Goal: Register for event/course

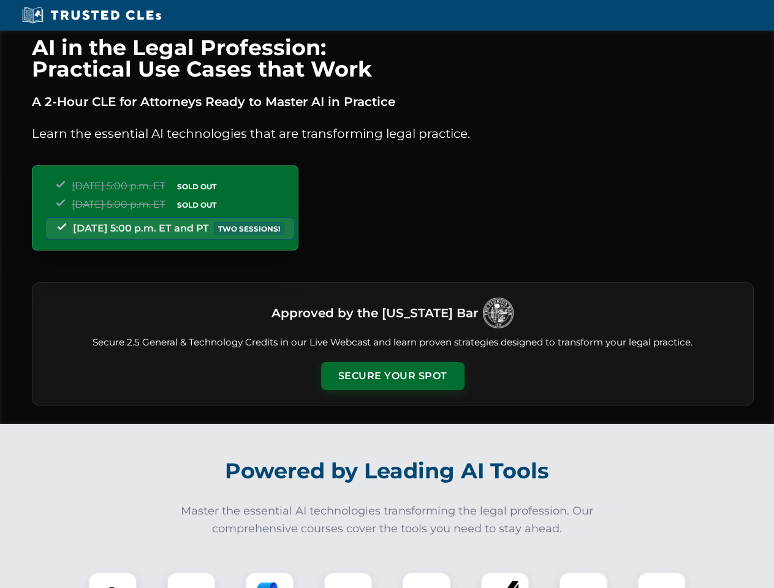
click at [392, 376] on button "Secure Your Spot" at bounding box center [392, 376] width 143 height 28
click at [113, 580] on img at bounding box center [113, 597] width 36 height 36
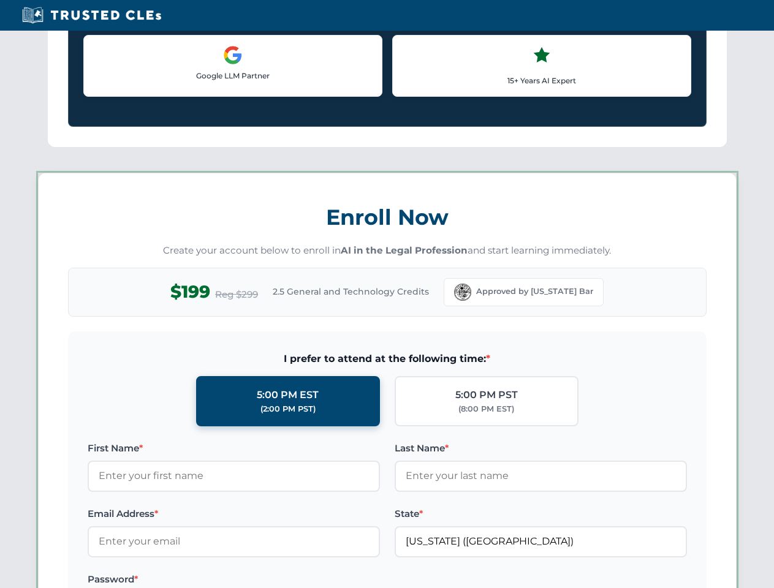
click at [270, 580] on label "Password *" at bounding box center [234, 580] width 292 height 15
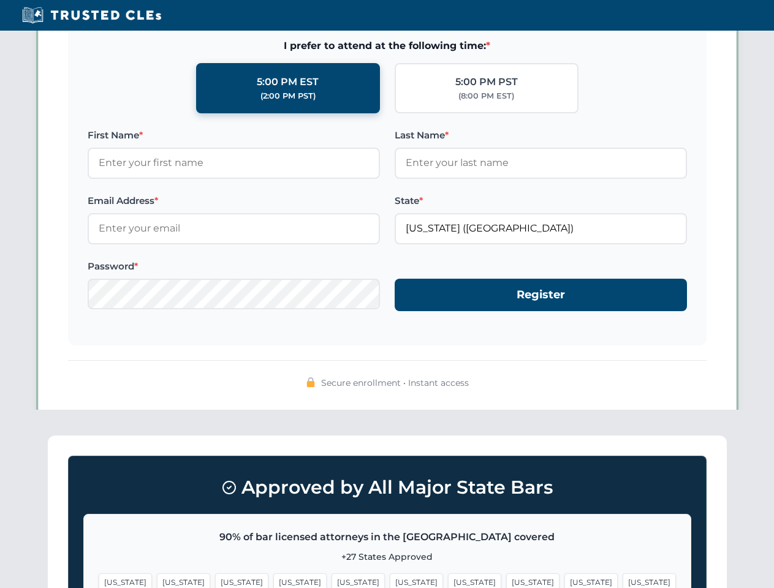
click at [565, 580] on span "[US_STATE]" at bounding box center [591, 583] width 53 height 18
